Goal: Find specific page/section: Find specific page/section

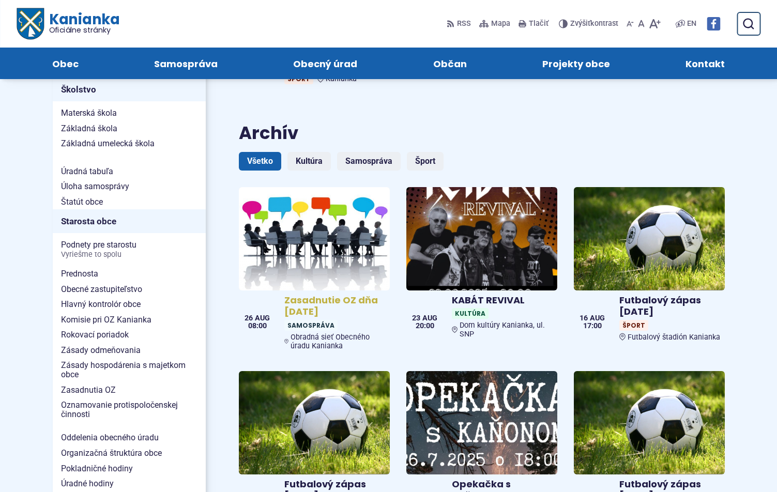
scroll to position [517, 0]
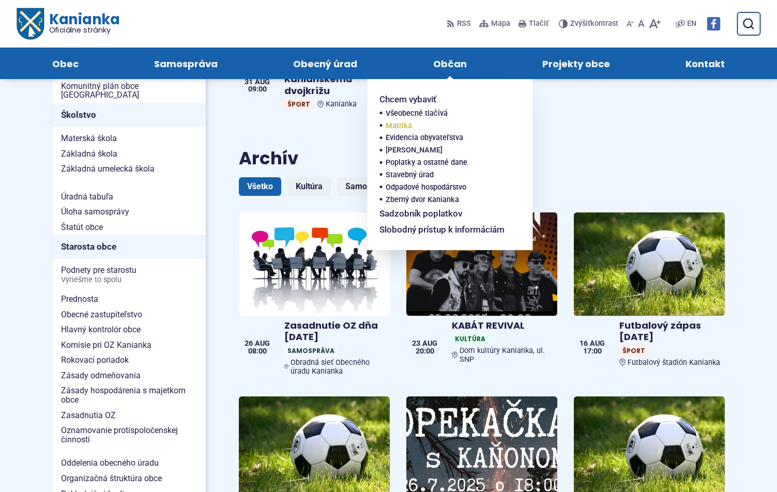
click at [389, 132] on span "Matrika" at bounding box center [399, 126] width 26 height 12
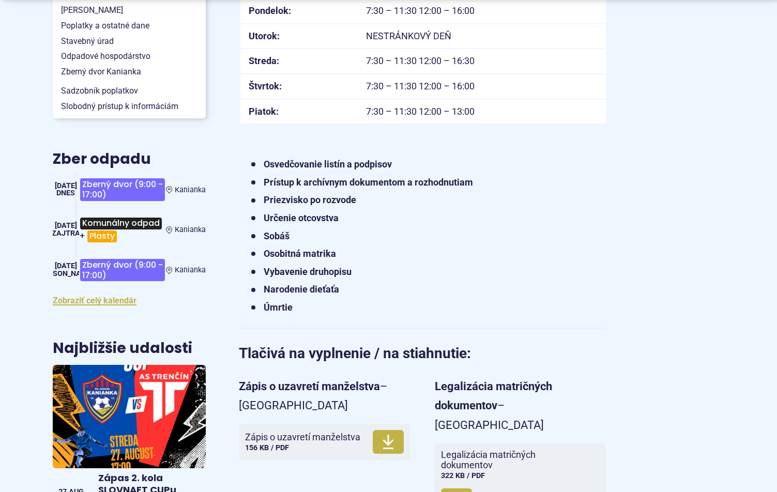
scroll to position [414, 0]
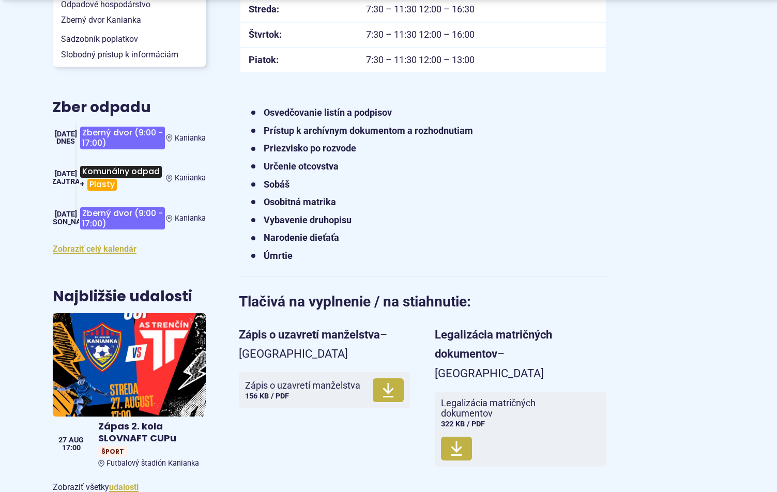
click at [293, 261] on strong "Úmrtie" at bounding box center [278, 255] width 29 height 11
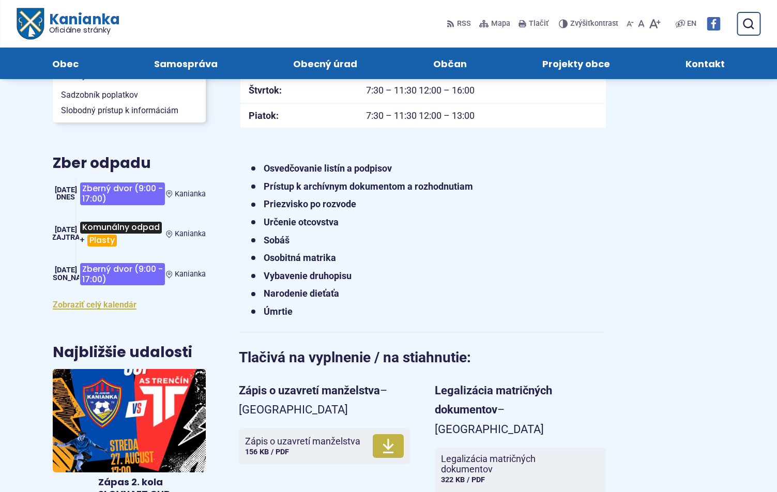
scroll to position [259, 0]
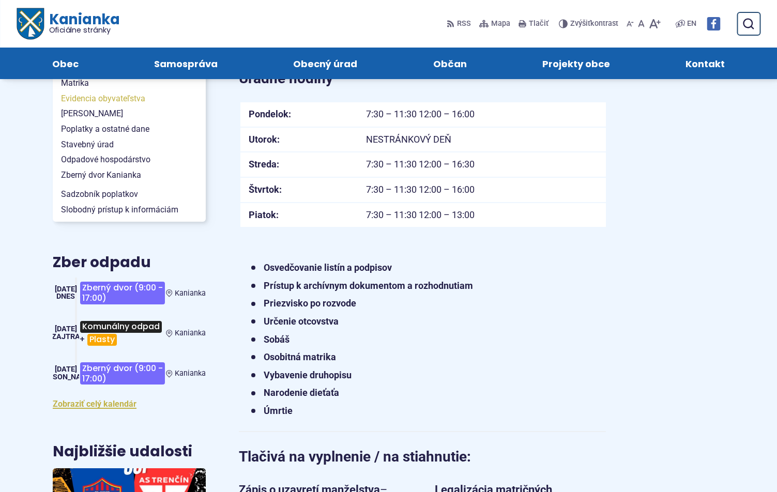
click at [64, 107] on span "Evidencia obyvateľstva" at bounding box center [129, 99] width 137 height 16
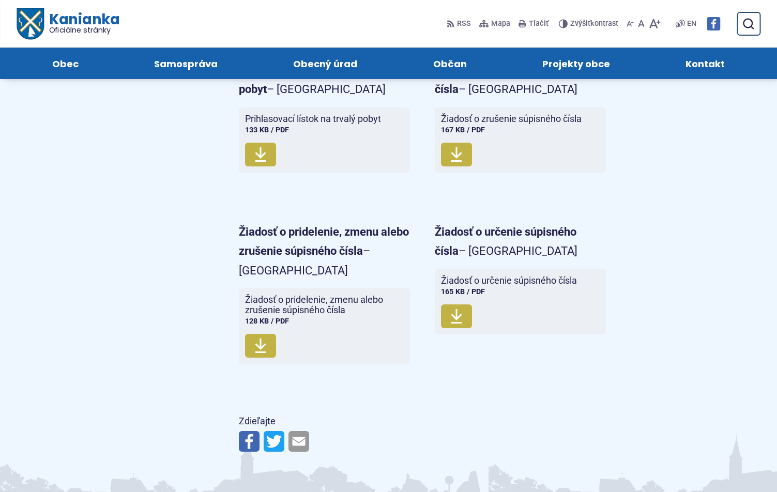
scroll to position [776, 0]
